Goal: Information Seeking & Learning: Understand process/instructions

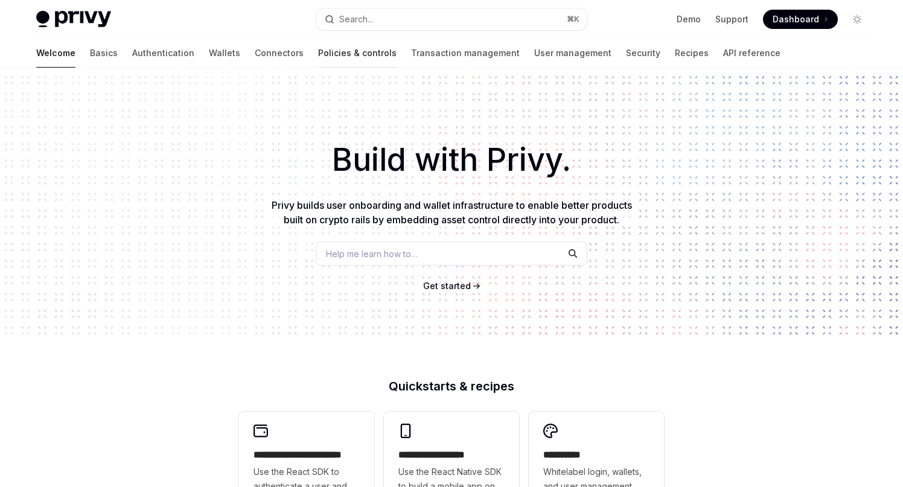
click at [318, 53] on link "Policies & controls" at bounding box center [357, 53] width 78 height 29
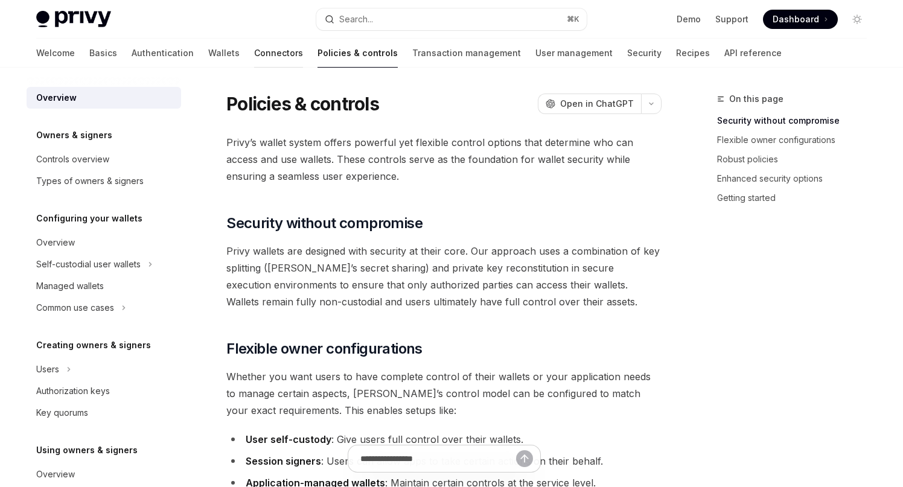
click at [254, 49] on link "Connectors" at bounding box center [278, 53] width 49 height 29
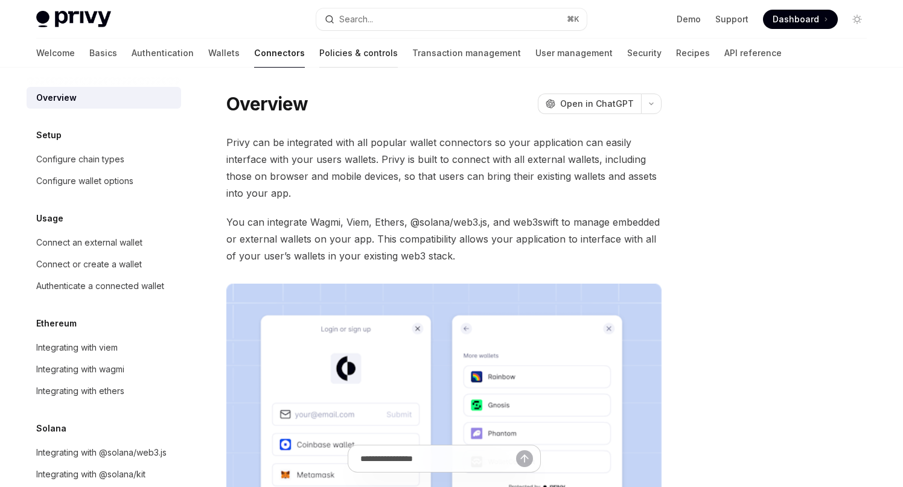
click at [319, 63] on link "Policies & controls" at bounding box center [358, 53] width 78 height 29
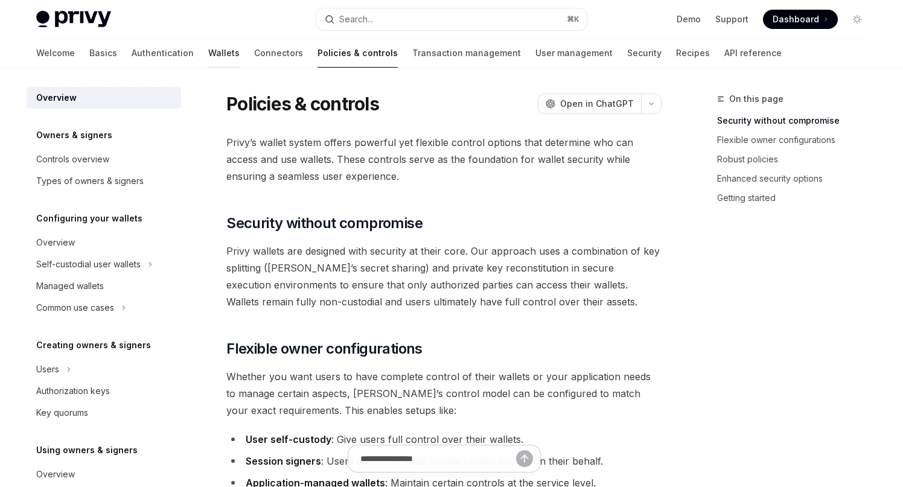
click at [208, 56] on link "Wallets" at bounding box center [223, 53] width 31 height 29
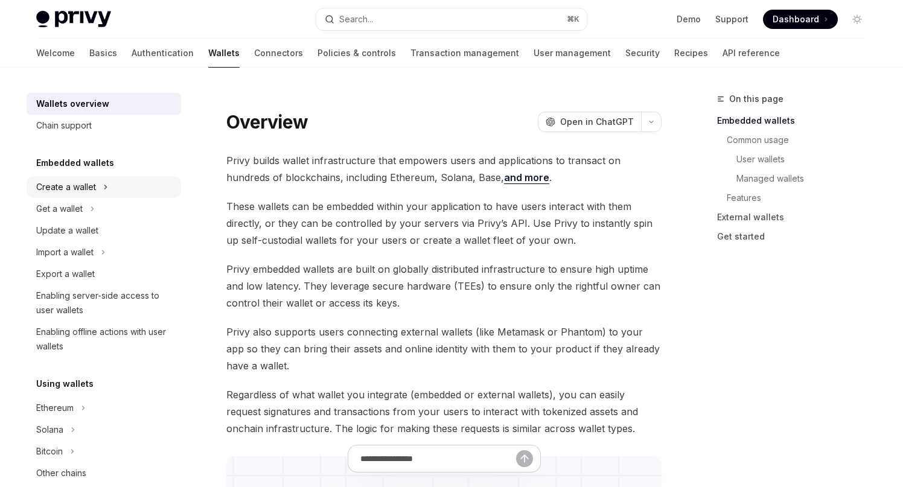
click at [95, 180] on div "Create a wallet" at bounding box center [104, 187] width 155 height 22
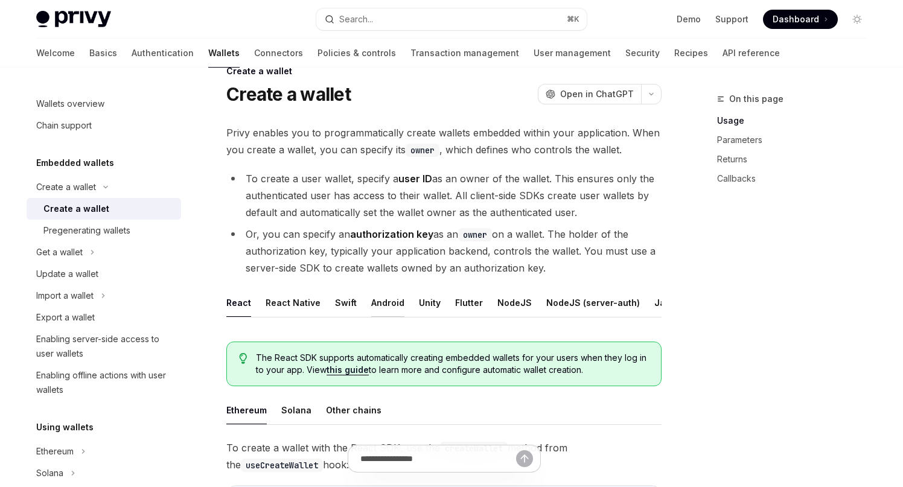
scroll to position [0, 50]
click at [651, 303] on button "REST API" at bounding box center [659, 303] width 38 height 28
type textarea "*"
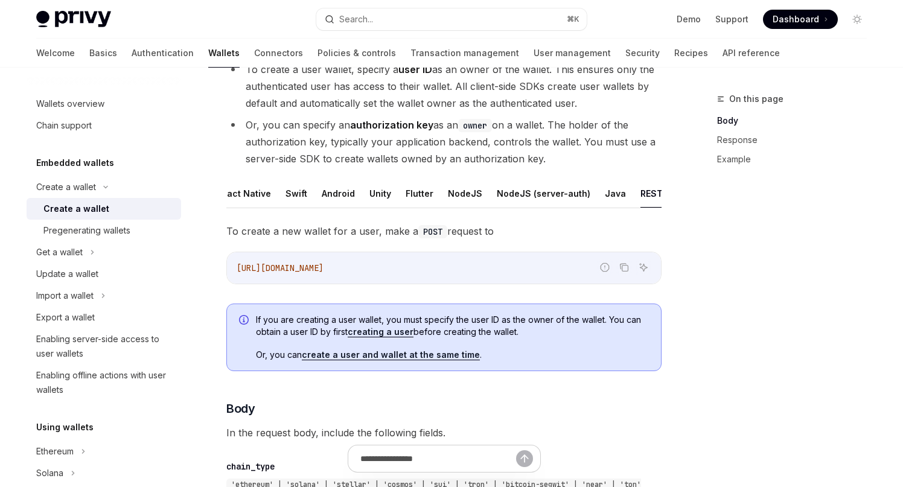
scroll to position [150, 0]
